Goal: Task Accomplishment & Management: Use online tool/utility

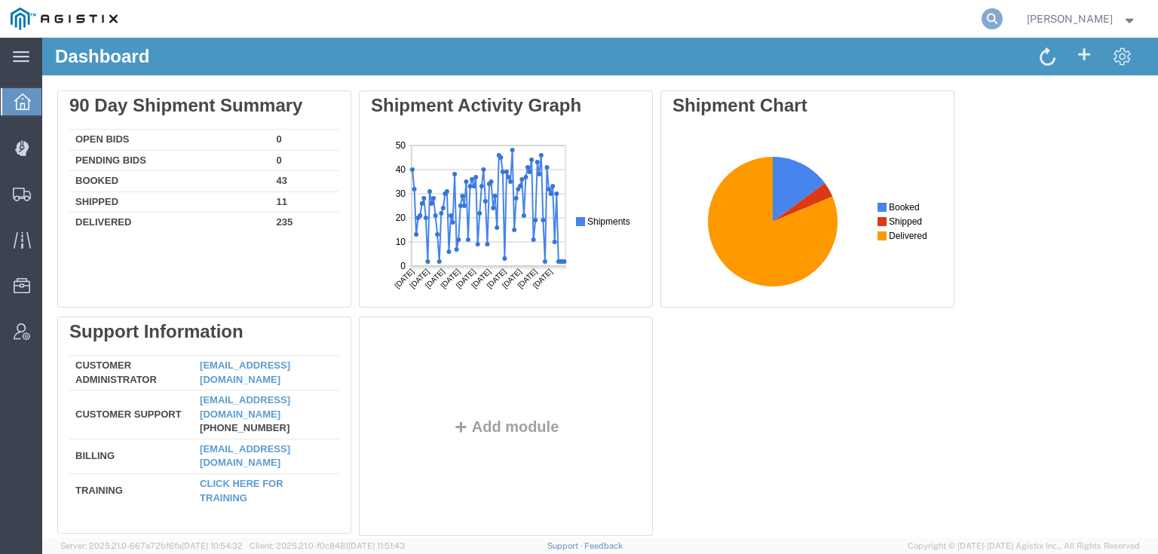
click at [1002, 15] on icon at bounding box center [991, 18] width 21 height 21
paste input "56882616"
type input "56882616"
click at [1002, 15] on icon at bounding box center [991, 18] width 21 height 21
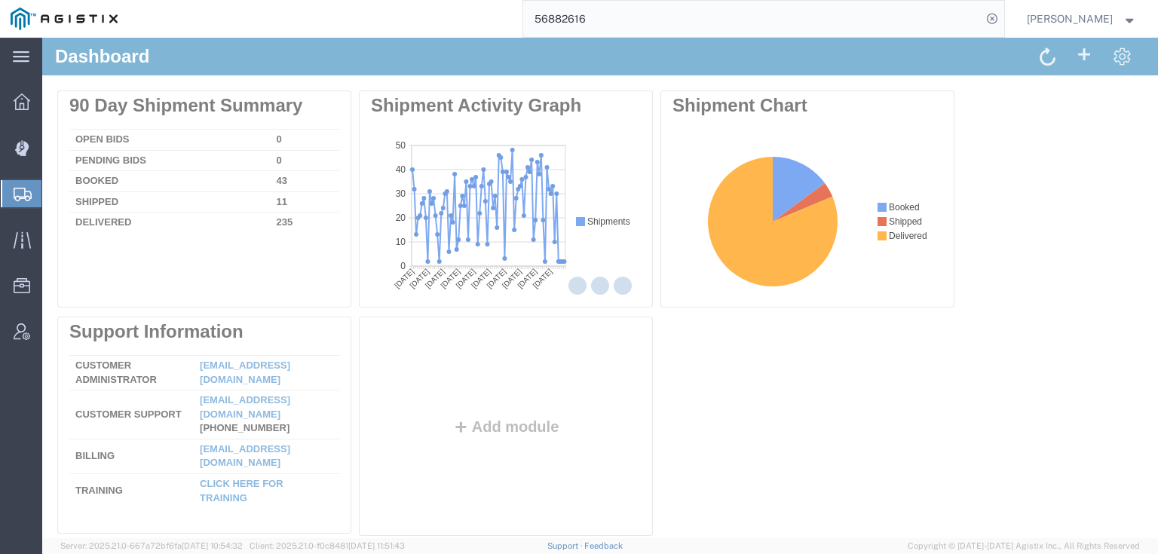
click at [919, 38] on div "main_menu Created with Sketch. Collapse Menu Dashboard Dispatch Manager Shipmen…" at bounding box center [579, 296] width 1158 height 516
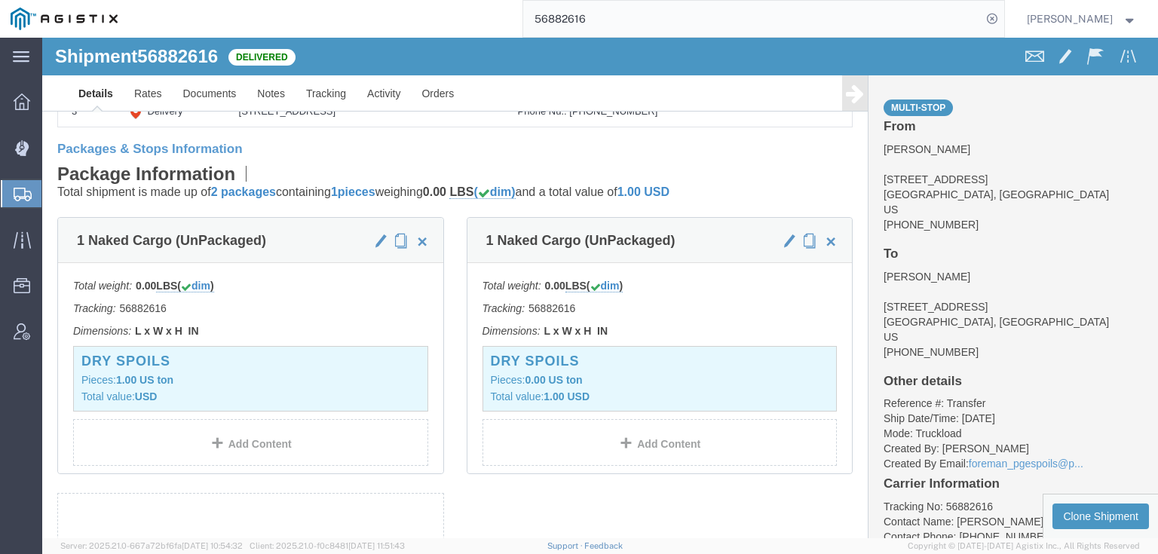
scroll to position [301, 0]
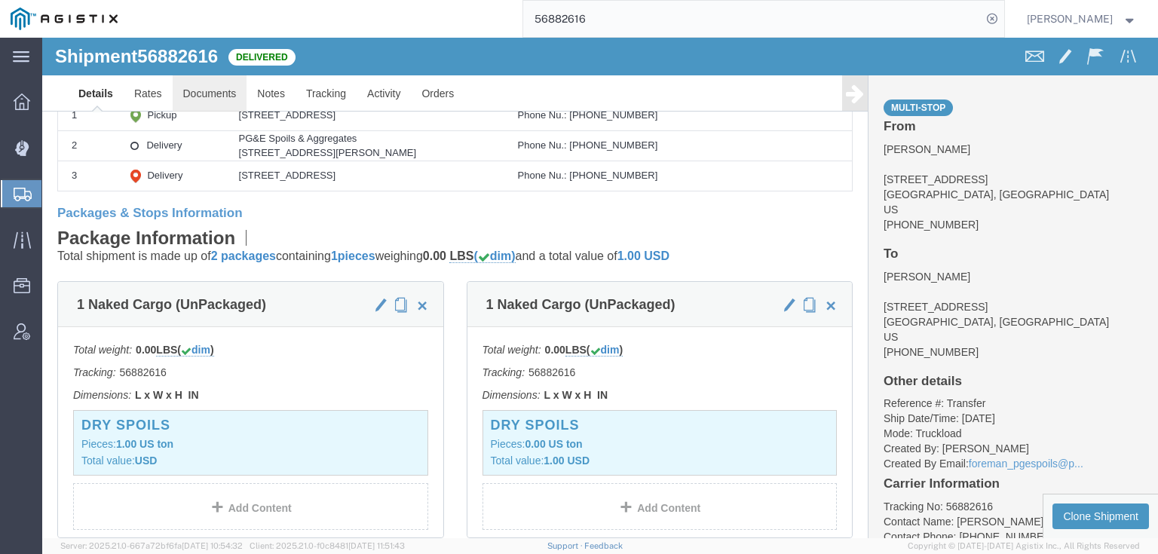
click link "Documents"
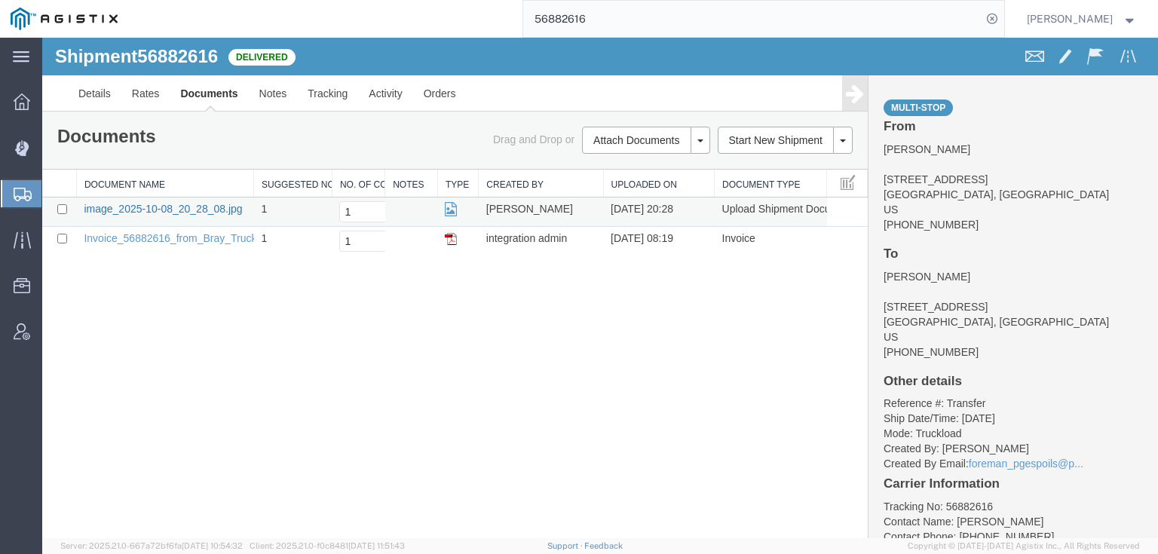
drag, startPoint x: 127, startPoint y: 219, endPoint x: 138, endPoint y: 212, distance: 13.6
click at [130, 217] on td "image_2025-10-08_20_28_08.jpg" at bounding box center [164, 211] width 177 height 29
click at [69, 210] on td at bounding box center [59, 211] width 34 height 29
click at [62, 210] on input "checkbox" at bounding box center [62, 209] width 10 height 10
checkbox input "true"
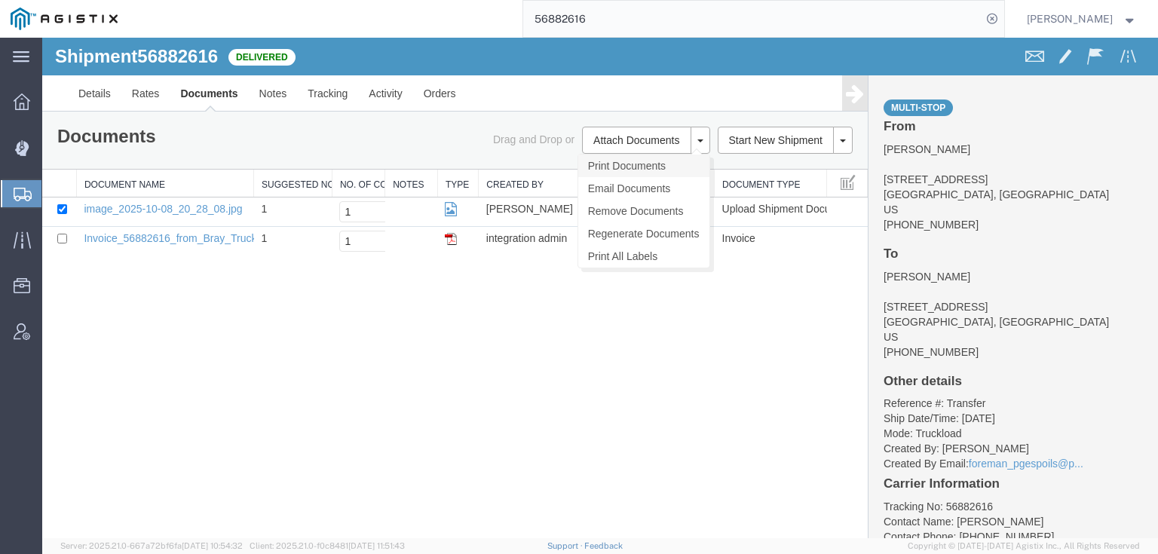
click at [627, 170] on link "Print Documents" at bounding box center [643, 165] width 131 height 23
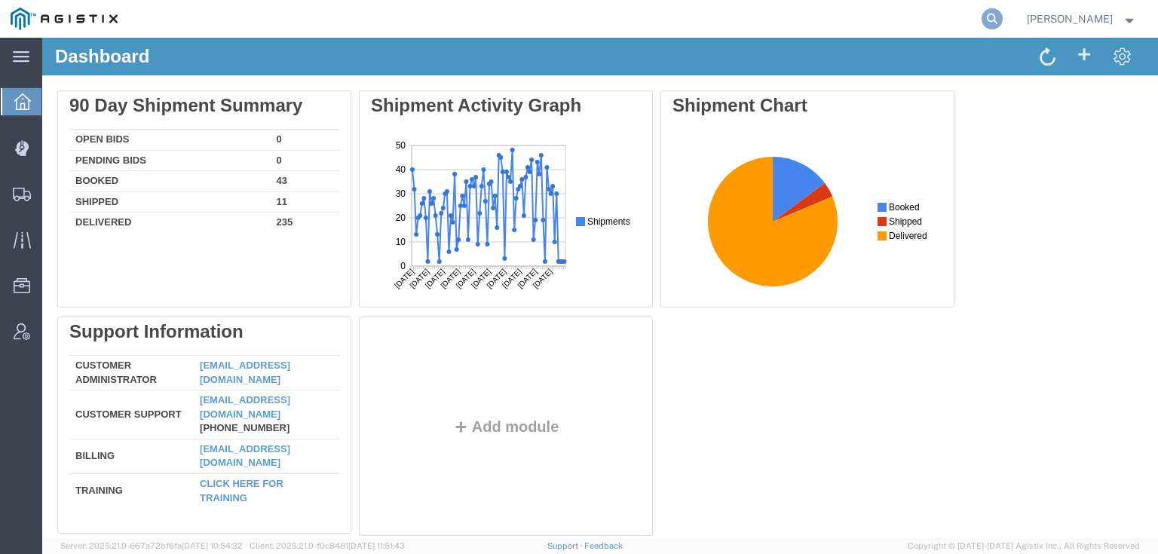
click at [1002, 13] on icon at bounding box center [991, 18] width 21 height 21
paste input "56898935"
type input "56898935"
click at [1002, 20] on icon at bounding box center [991, 18] width 21 height 21
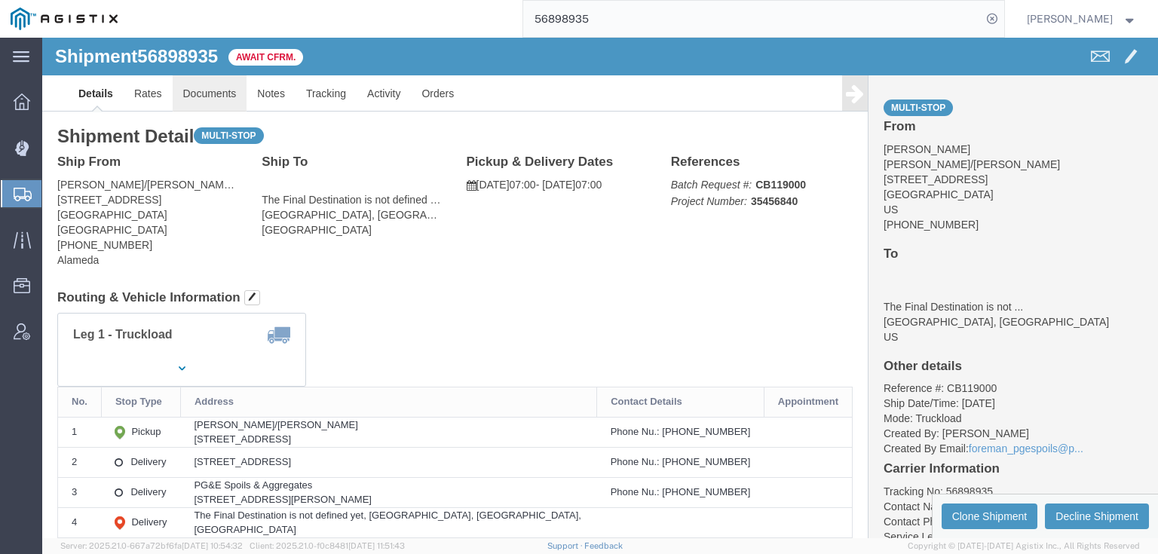
click link "Documents"
